Goal: Use online tool/utility: Utilize a website feature to perform a specific function

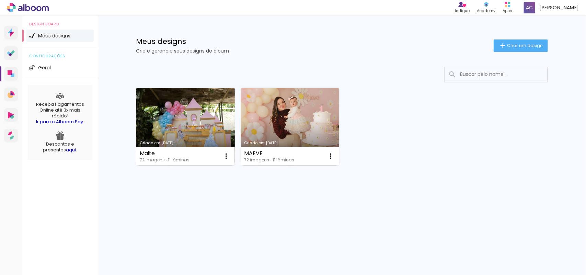
click at [195, 124] on link "Criado em [DATE]" at bounding box center [185, 127] width 99 height 78
